Goal: Task Accomplishment & Management: Manage account settings

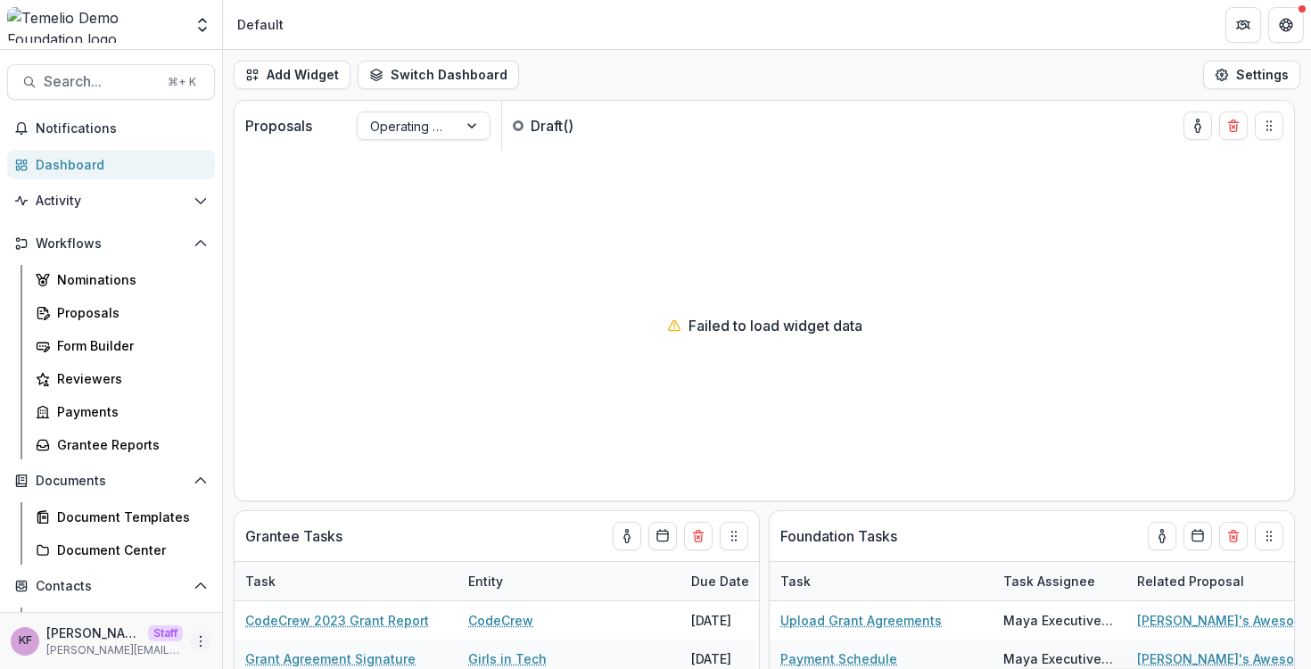
click at [193, 639] on icon "More" at bounding box center [200, 641] width 14 height 14
click at [272, 630] on button "Logout" at bounding box center [313, 632] width 191 height 29
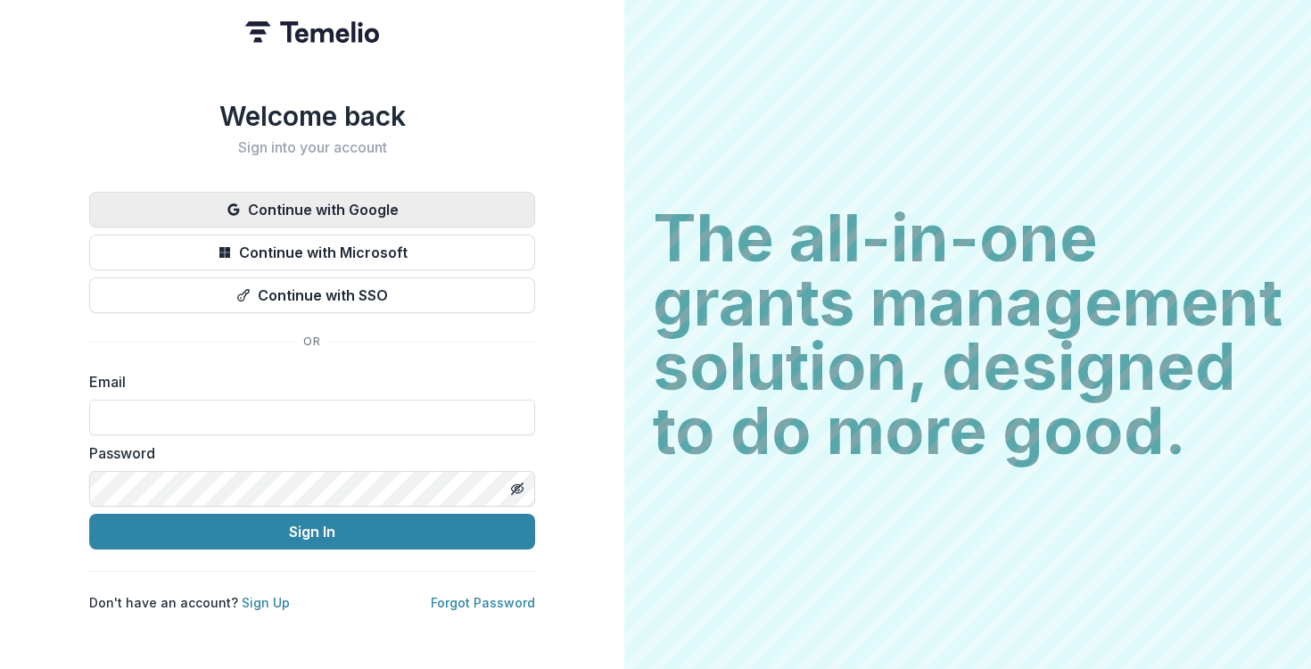
click at [311, 197] on button "Continue with Google" at bounding box center [312, 210] width 446 height 36
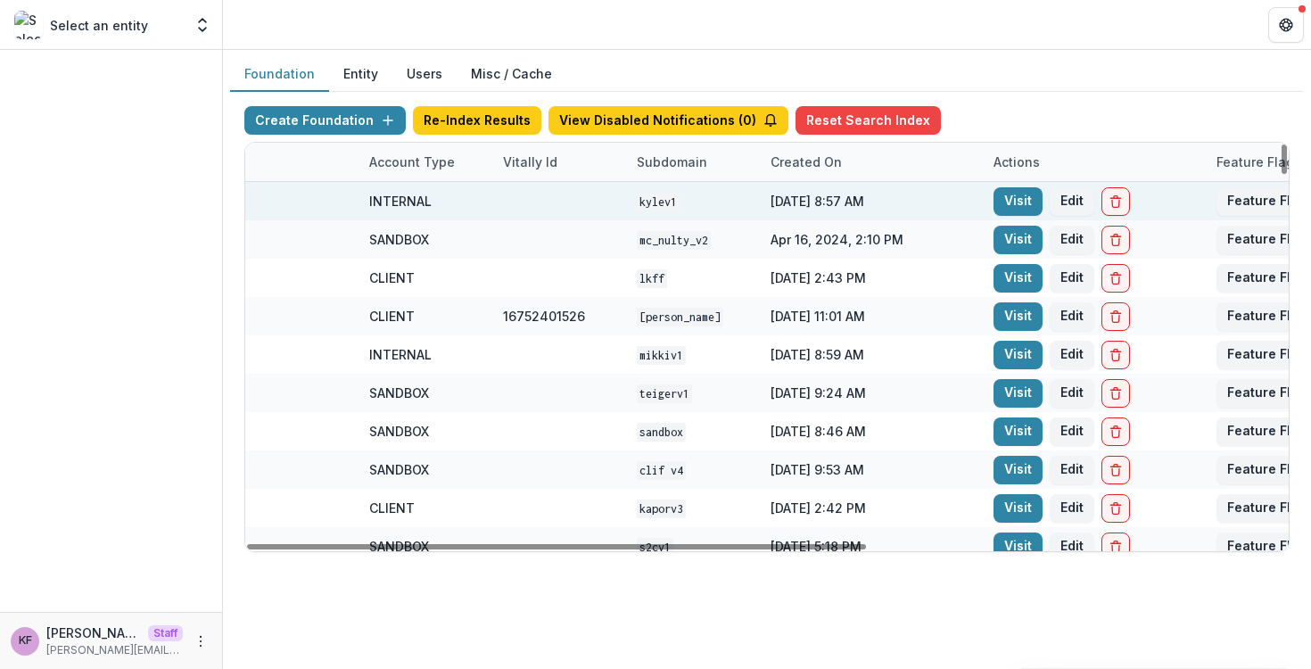
scroll to position [0, 634]
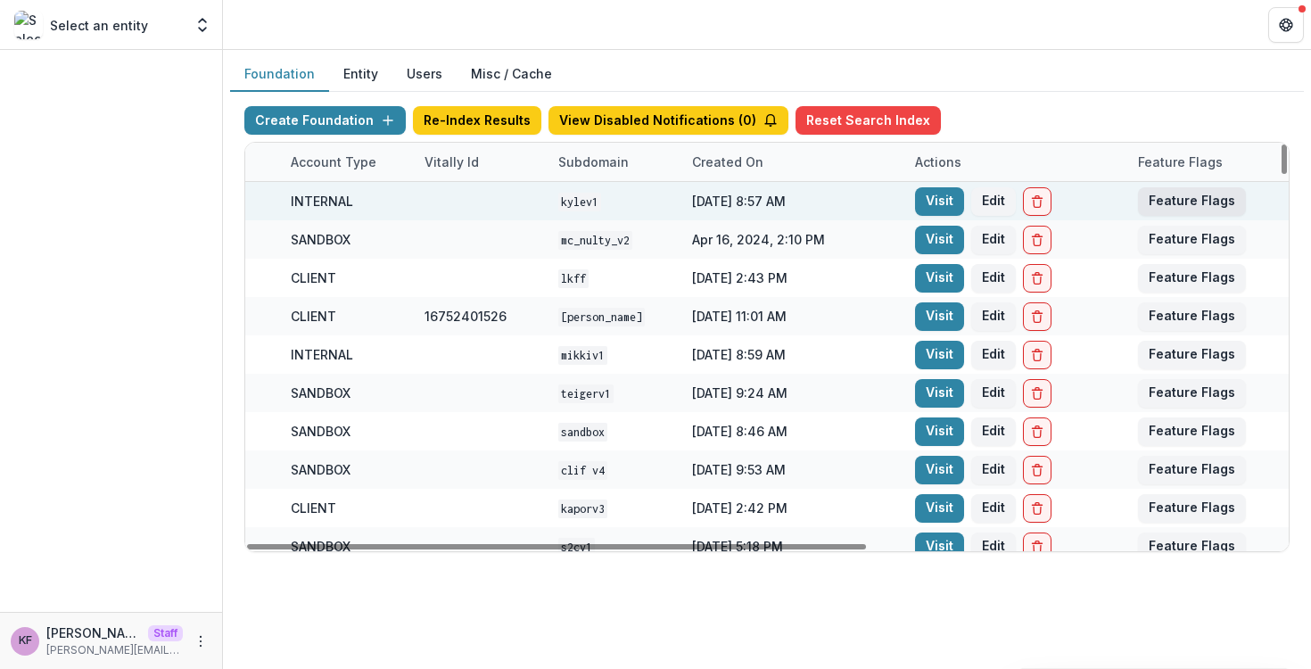
click at [1160, 201] on button "Feature Flags" at bounding box center [1192, 201] width 108 height 29
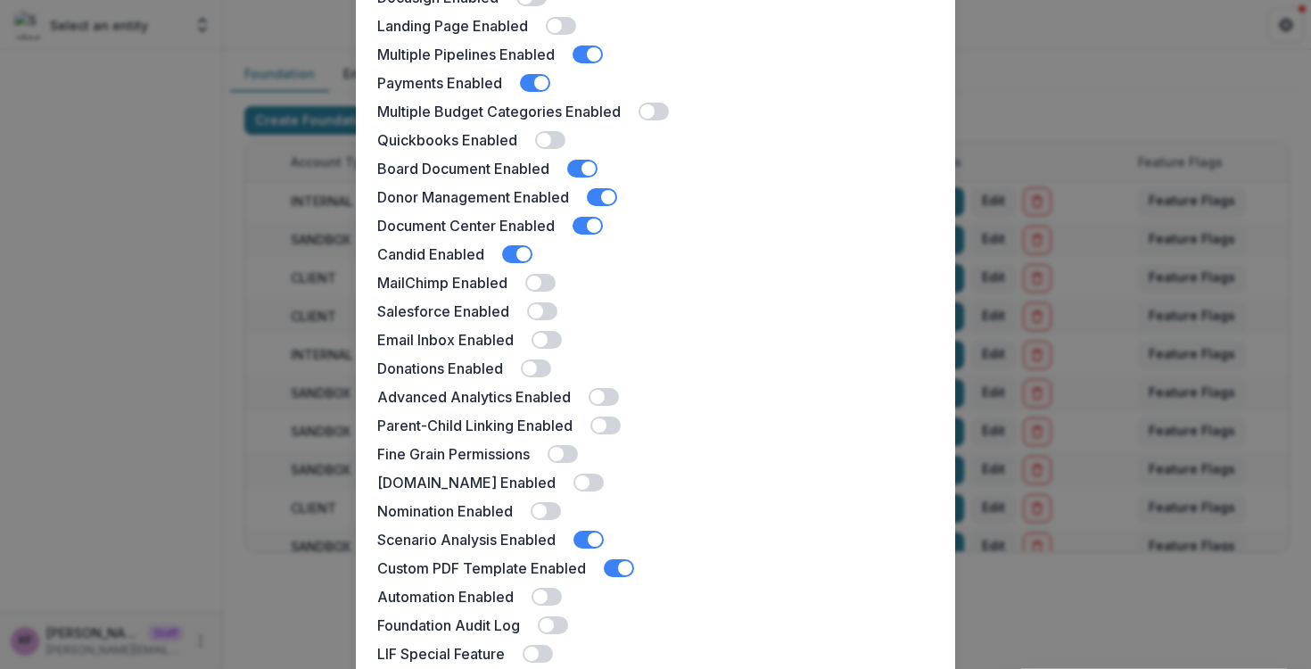
scroll to position [165, 0]
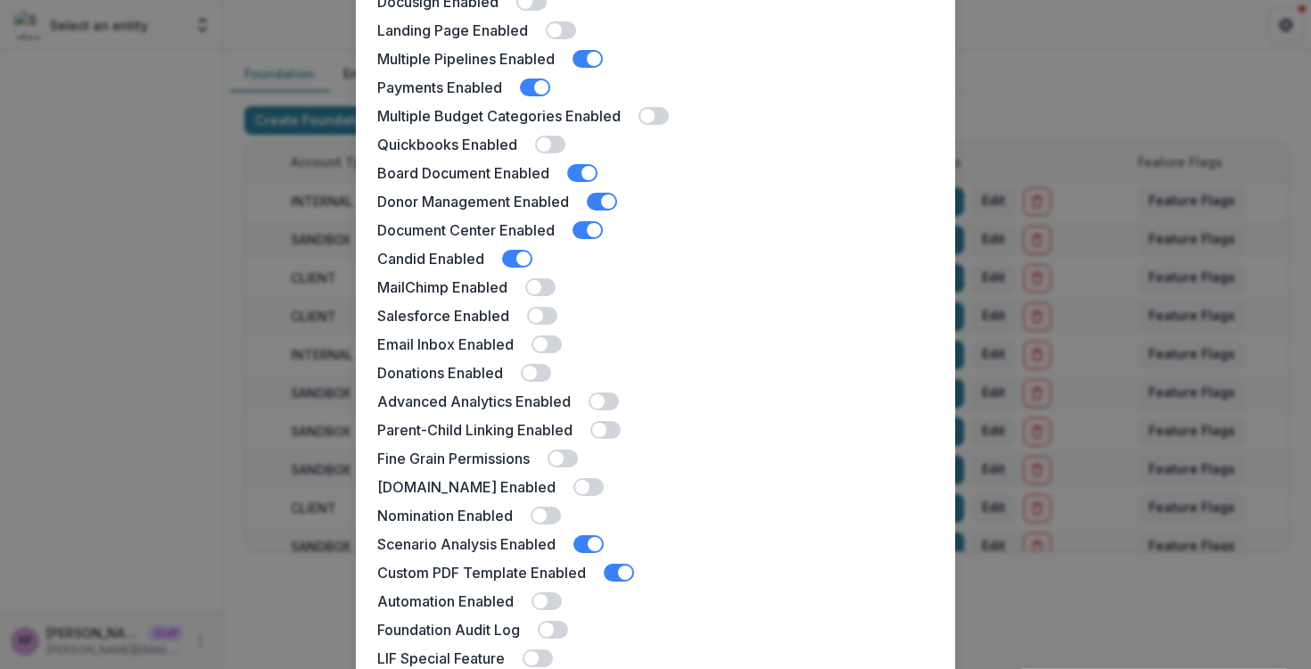
click at [602, 400] on span at bounding box center [597, 401] width 14 height 14
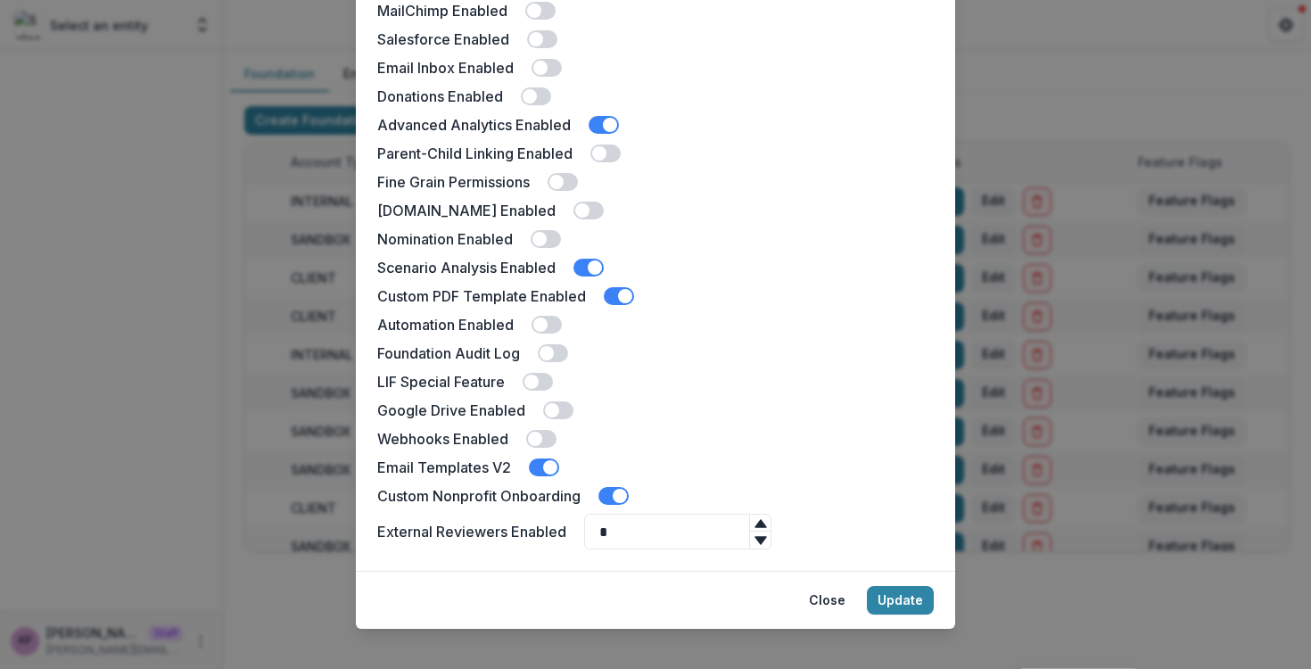
scroll to position [458, 0]
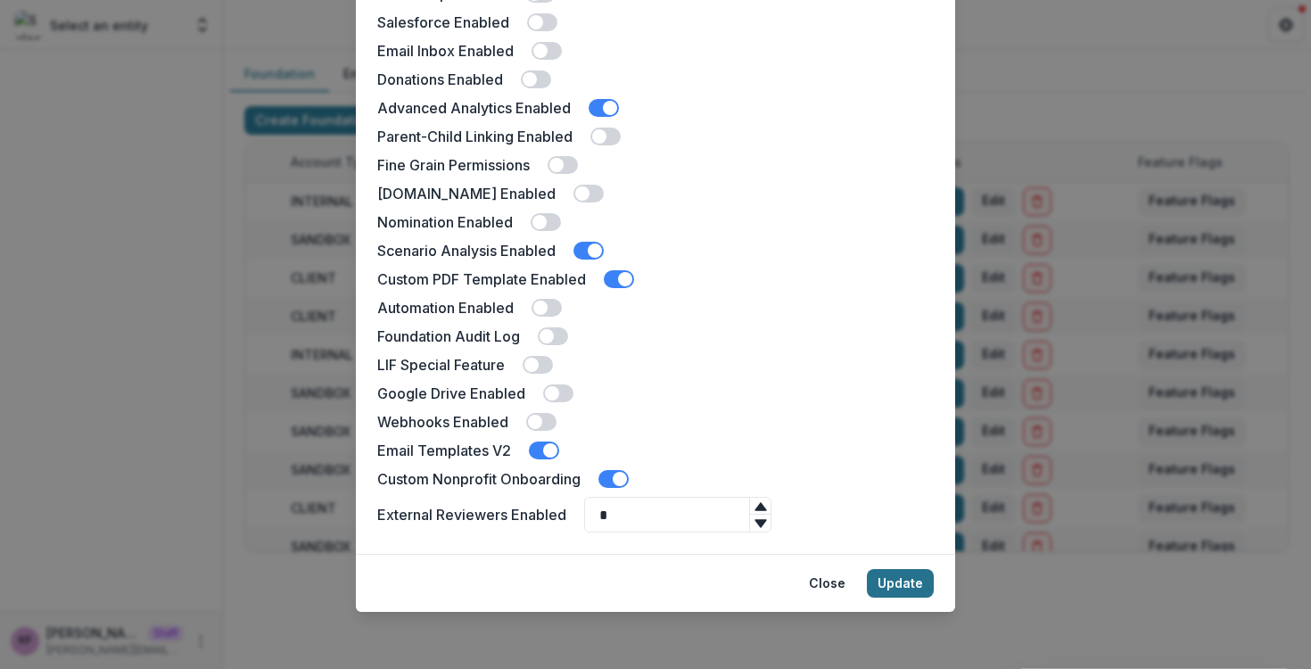
click at [884, 576] on button "Update" at bounding box center [900, 583] width 67 height 29
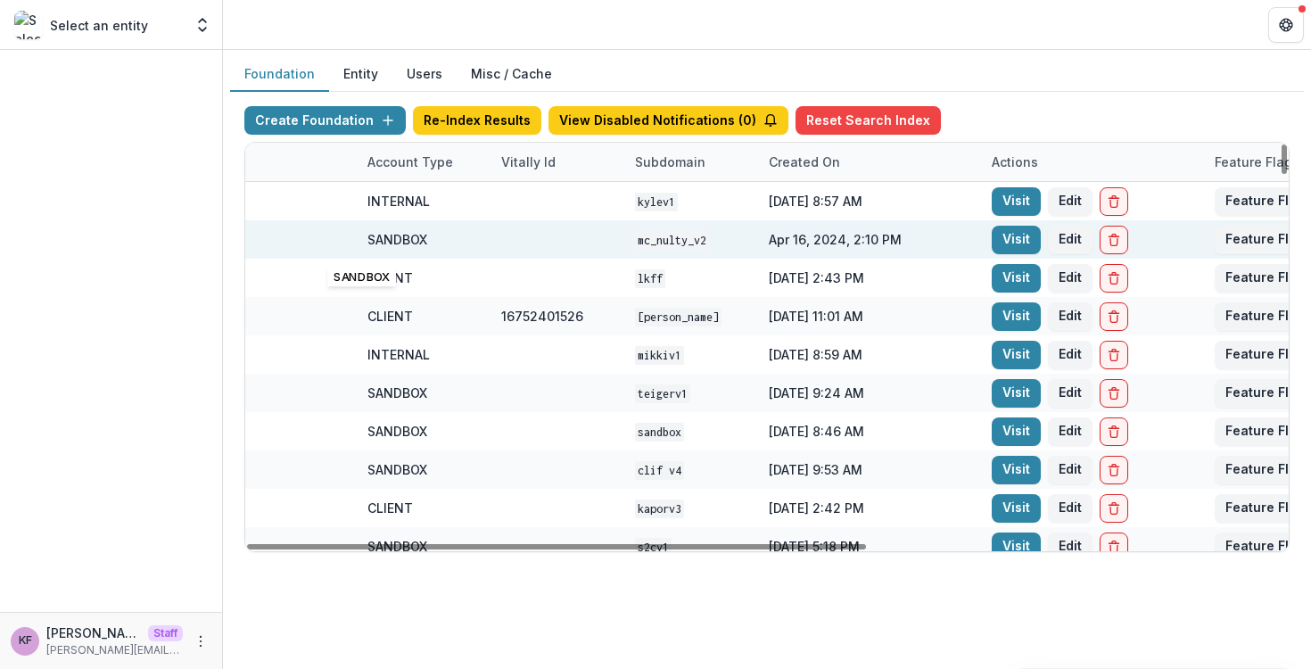
scroll to position [0, 695]
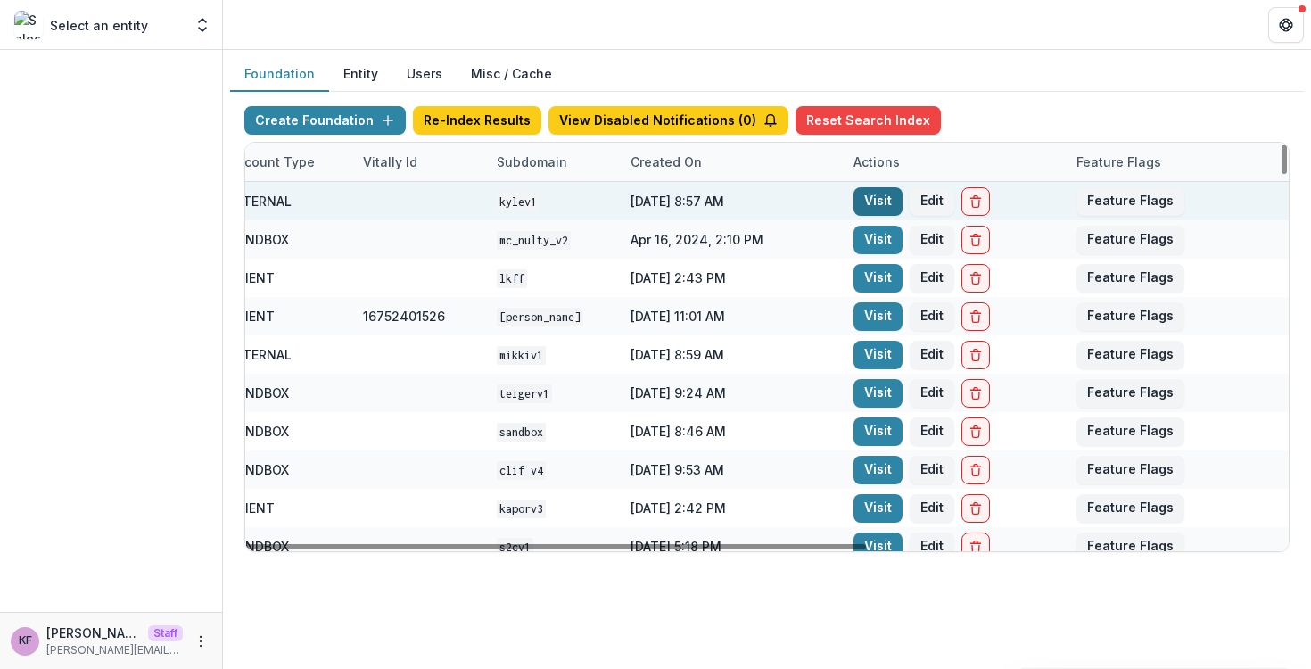
click at [878, 203] on link "Visit" at bounding box center [877, 201] width 49 height 29
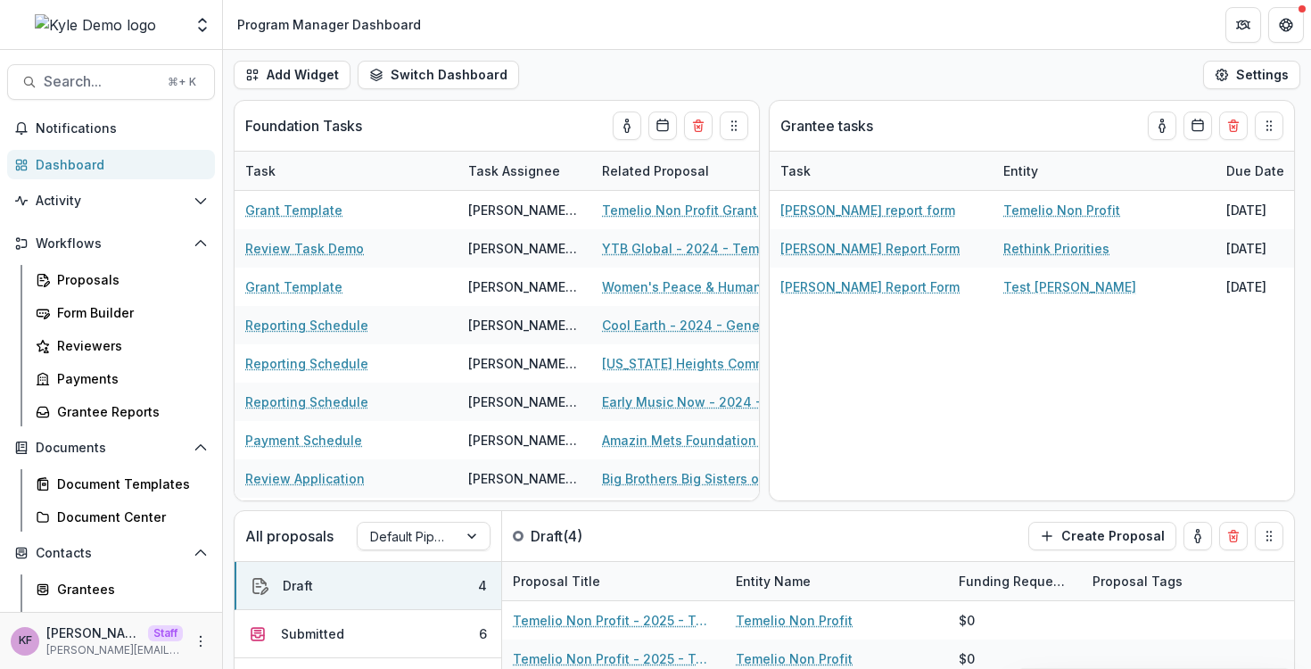
scroll to position [229, 0]
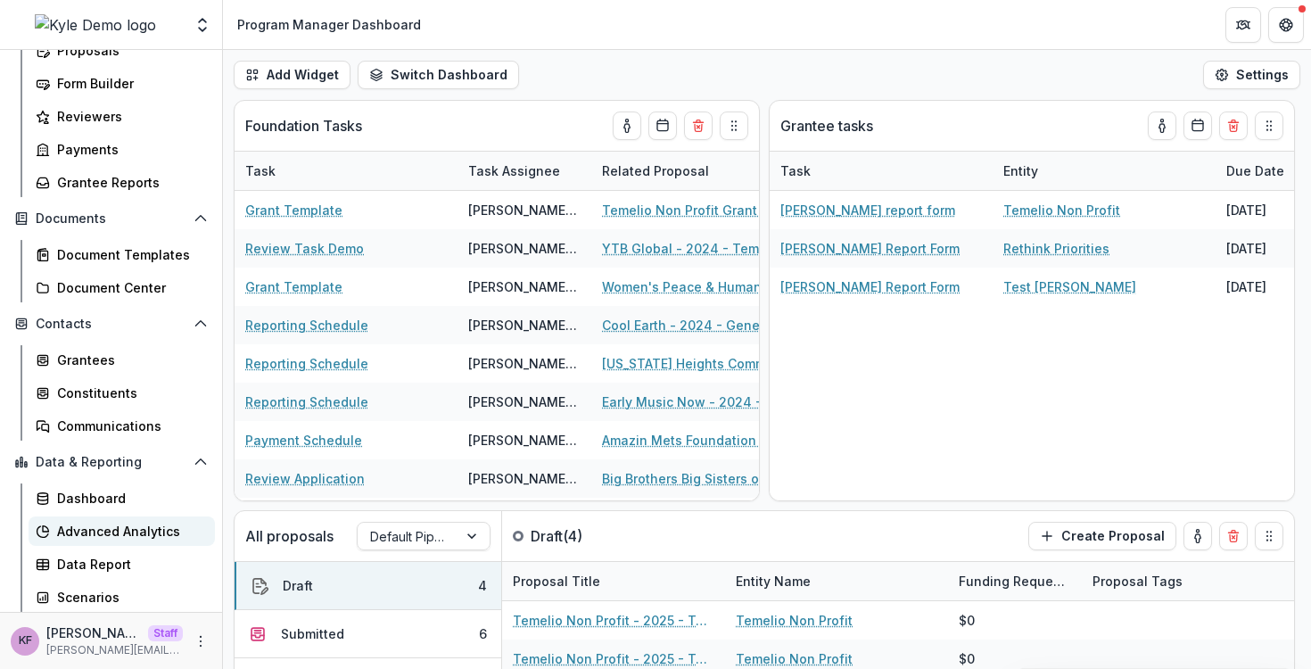
click at [95, 539] on link "Advanced Analytics" at bounding box center [122, 530] width 186 height 29
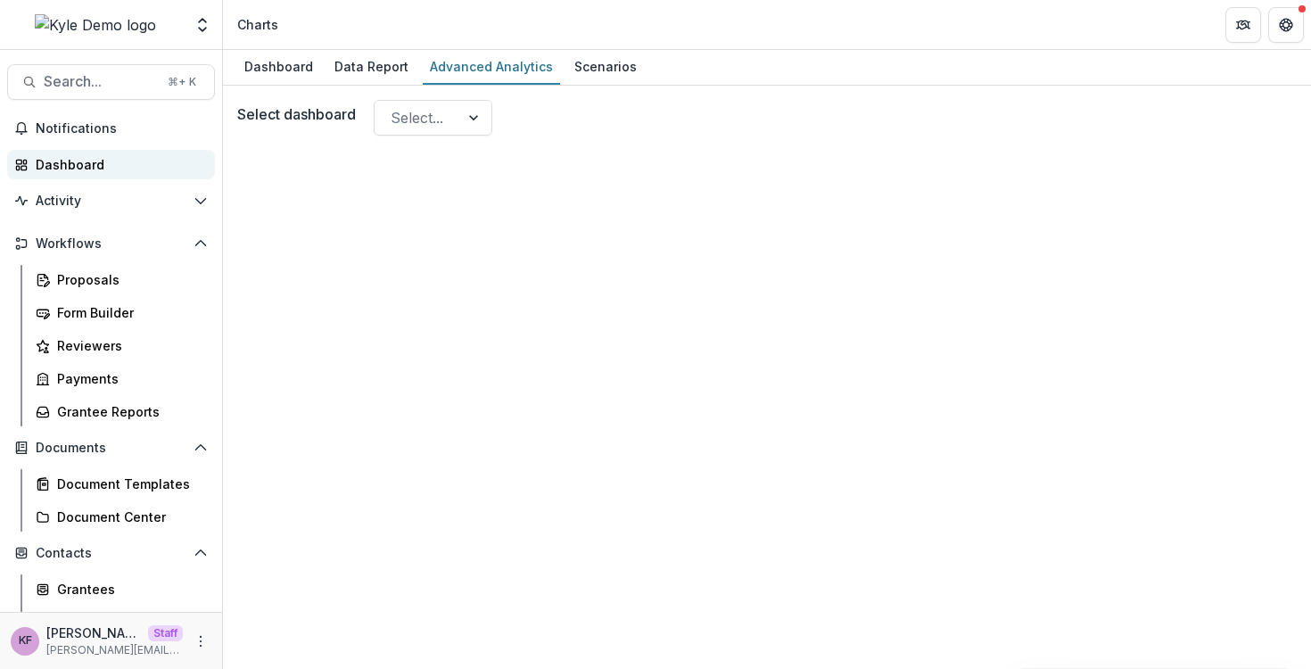
click at [92, 169] on div "Dashboard" at bounding box center [118, 164] width 165 height 19
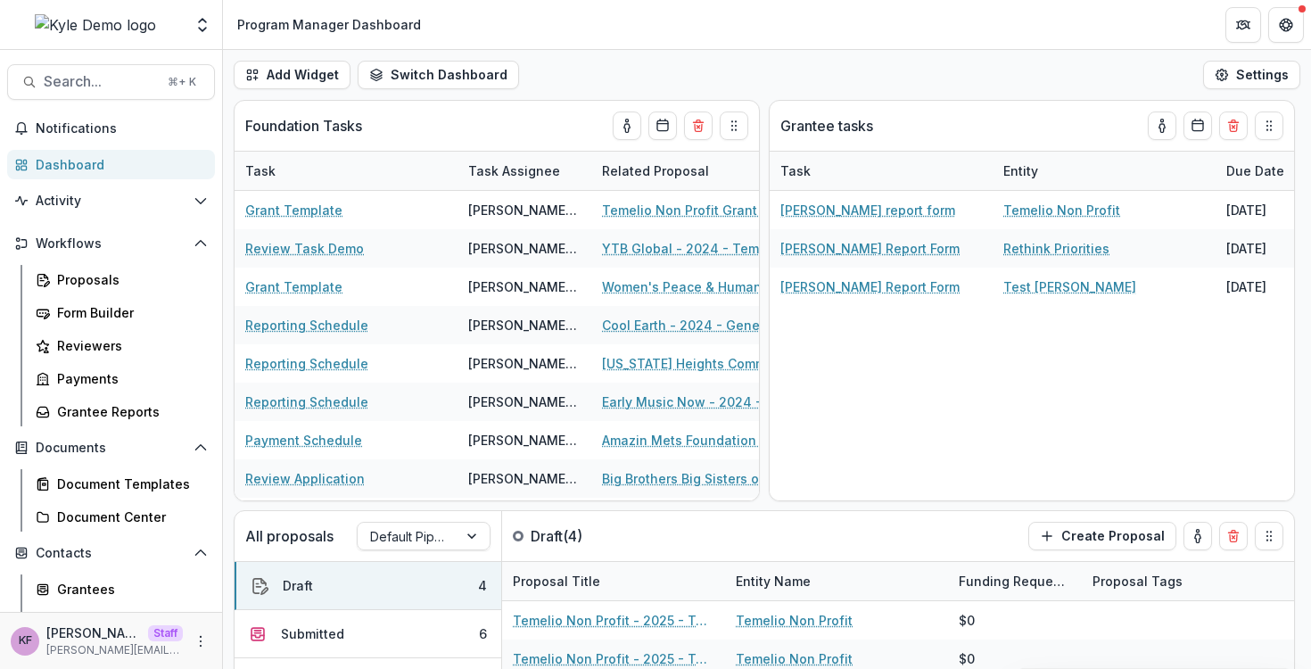
click at [67, 168] on div "Dashboard" at bounding box center [118, 164] width 165 height 19
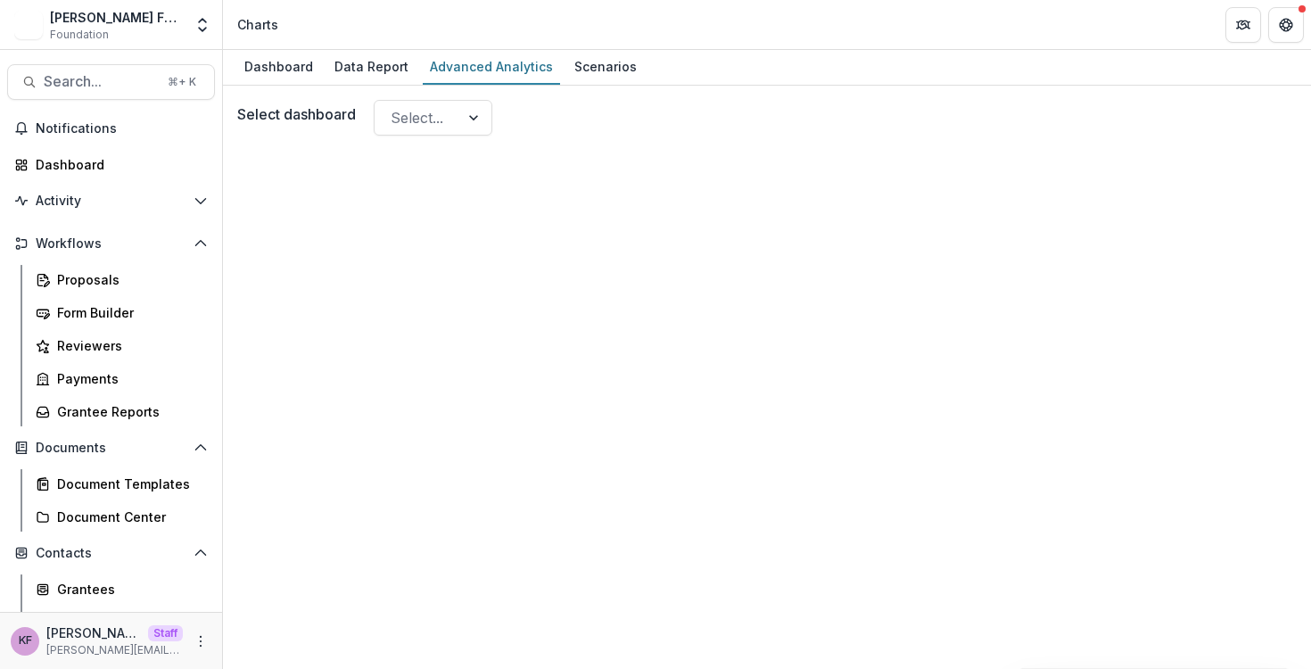
scroll to position [229, 0]
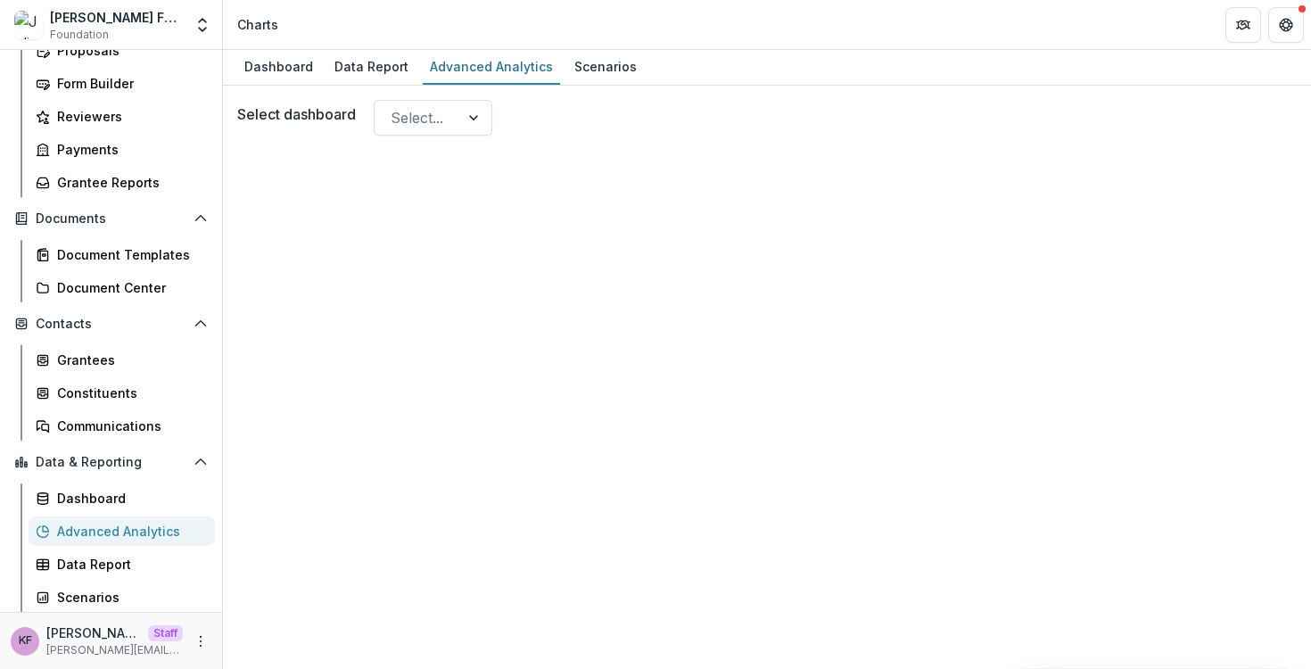
click at [651, 549] on div at bounding box center [766, 427] width 1059 height 569
click at [438, 83] on link "Advanced Analytics" at bounding box center [491, 67] width 137 height 35
click at [438, 112] on div at bounding box center [417, 117] width 53 height 25
click at [447, 158] on div "No options" at bounding box center [434, 165] width 111 height 36
click at [621, 282] on div at bounding box center [766, 427] width 1059 height 569
